Goal: Information Seeking & Learning: Understand process/instructions

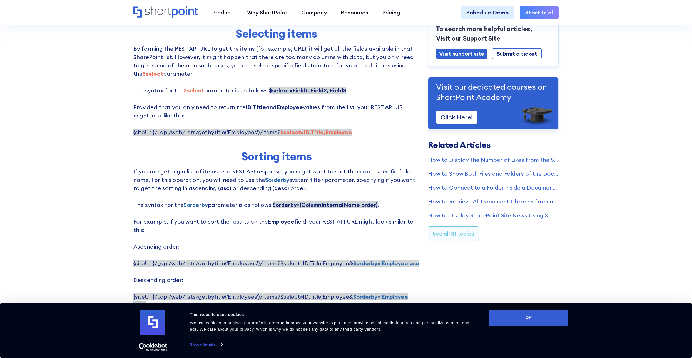
scroll to position [361, 0]
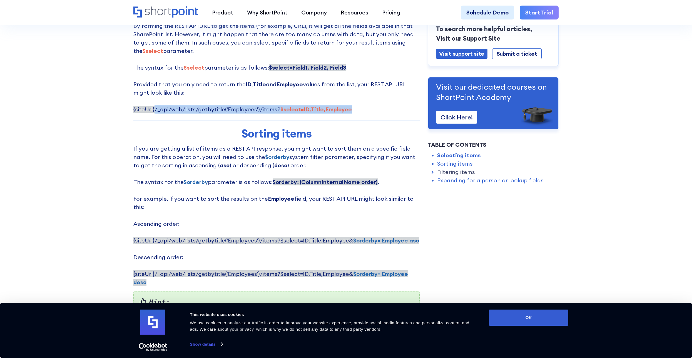
drag, startPoint x: 154, startPoint y: 109, endPoint x: 344, endPoint y: 112, distance: 189.9
click at [344, 112] on p "By forming the REST API URL to get the items (for example, URL), it will get al…" at bounding box center [276, 68] width 286 height 92
copy span "/_api/web/lists/getbytitle('Employees')/items? $select=ID,Title,Employee"
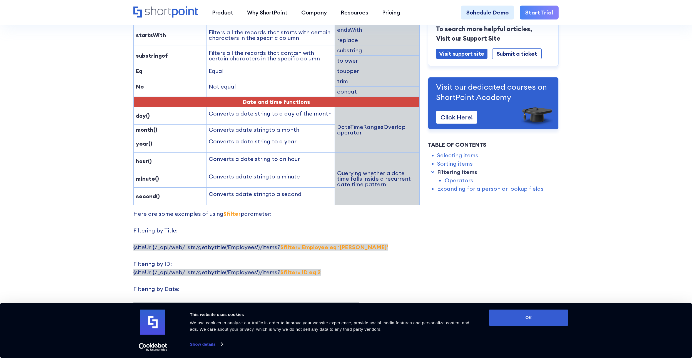
scroll to position [945, 0]
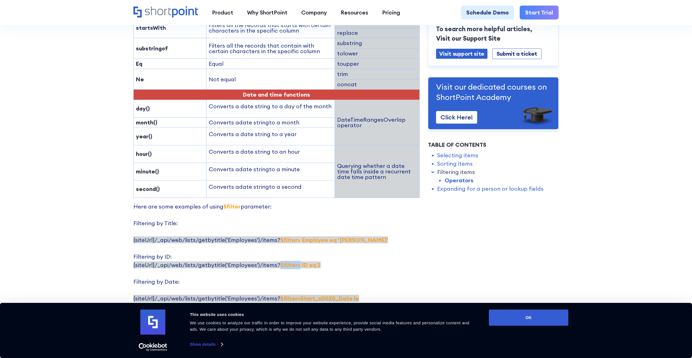
drag, startPoint x: 275, startPoint y: 232, endPoint x: 295, endPoint y: 234, distance: 20.1
click at [295, 261] on span "{siteUrl}/_api/web/lists/getbytitle('Employees')/items? $filter= ID eq 2" at bounding box center [226, 264] width 187 height 7
copy strong "$filter="
